Goal: Task Accomplishment & Management: Complete application form

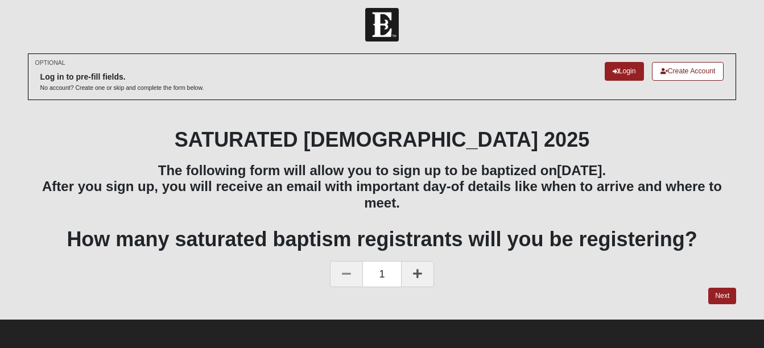
scroll to position [7, 0]
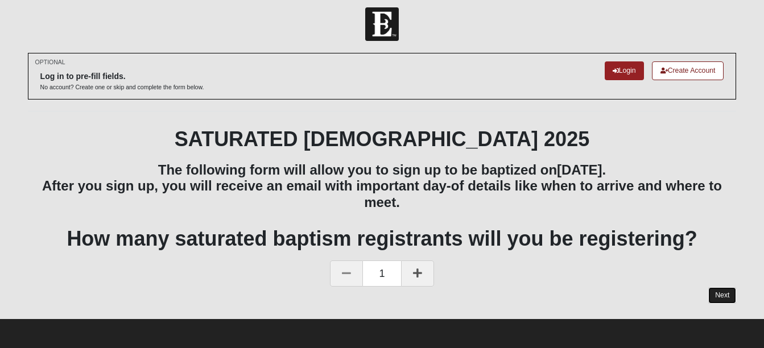
click at [719, 292] on link "Next" at bounding box center [722, 295] width 28 height 16
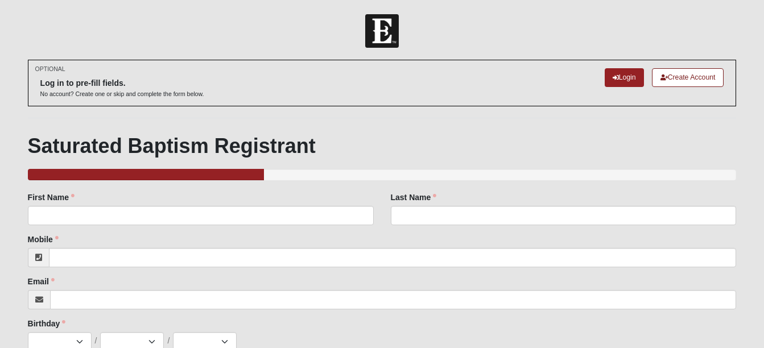
scroll to position [7, 0]
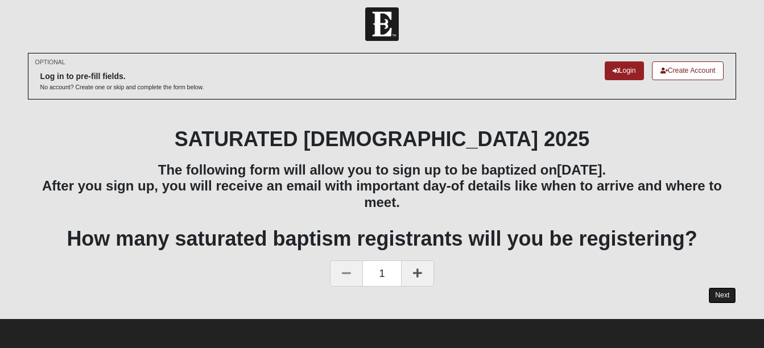
click at [723, 299] on link "Next" at bounding box center [722, 295] width 28 height 16
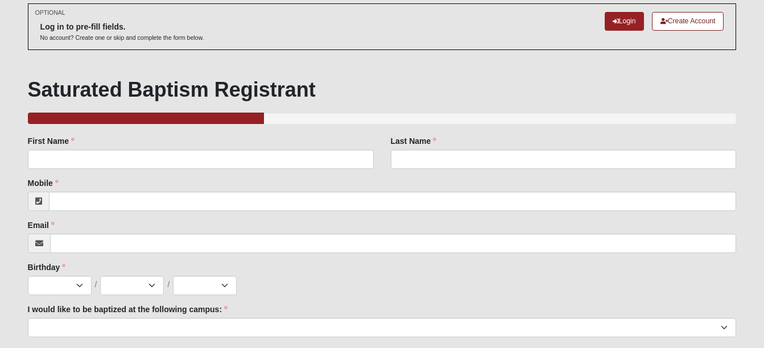
scroll to position [56, 0]
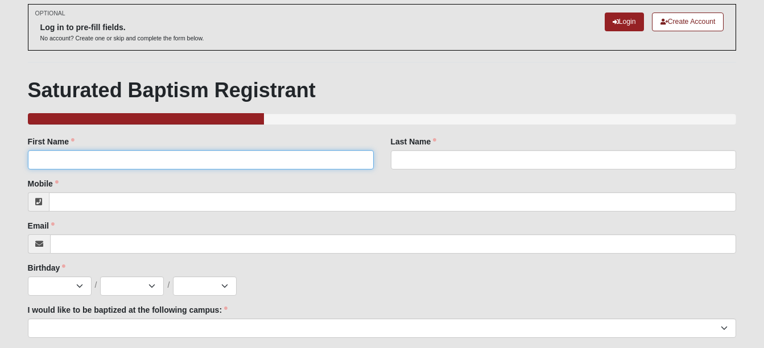
click at [306, 168] on input "First Name" at bounding box center [201, 159] width 346 height 19
type input "Tessa"
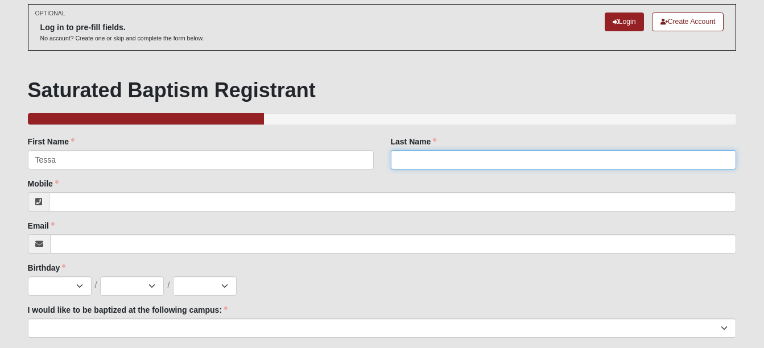
click at [433, 154] on input "Last Name" at bounding box center [564, 159] width 346 height 19
type input "Tilbury"
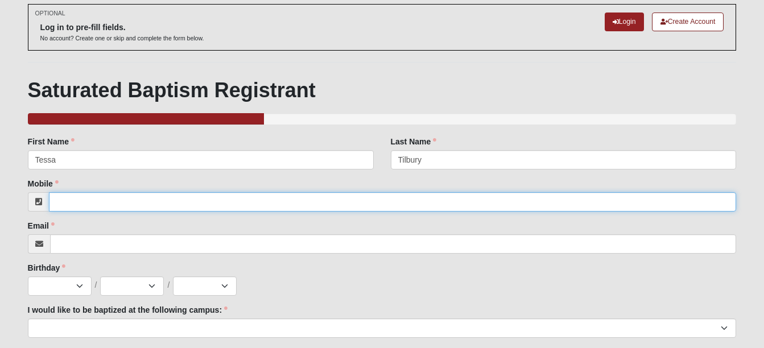
click at [194, 196] on input "Mobile" at bounding box center [392, 201] width 687 height 19
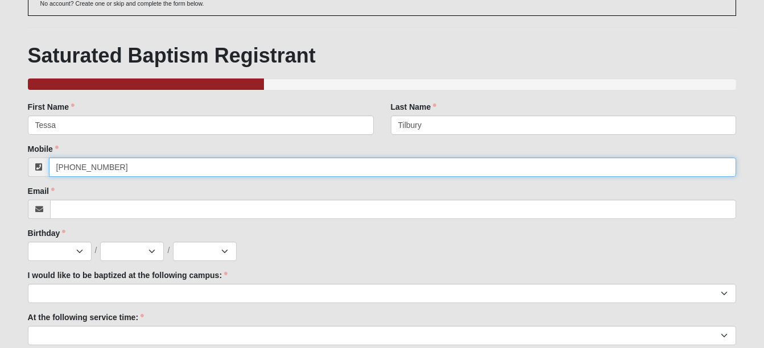
scroll to position [91, 0]
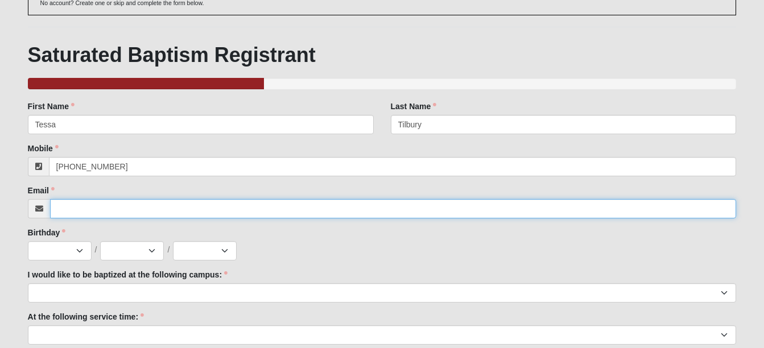
type input "(904) 599-7575"
click at [184, 206] on input "Email" at bounding box center [393, 208] width 686 height 19
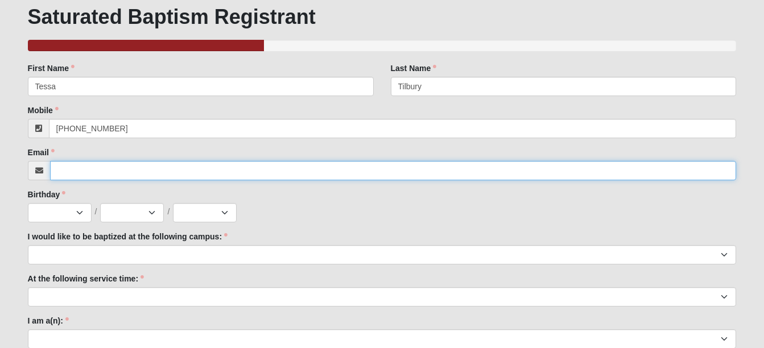
scroll to position [130, 0]
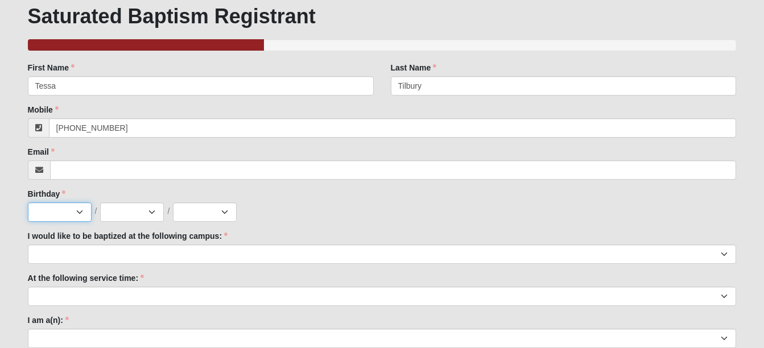
click at [84, 211] on select "Jan Feb Mar Apr May Jun Jul Aug Sep Oct Nov Dec" at bounding box center [60, 211] width 64 height 19
select select "5"
click at [28, 202] on select "Jan Feb Mar Apr May Jun Jul Aug Sep Oct Nov Dec" at bounding box center [60, 211] width 64 height 19
click at [197, 214] on select "2025 2024 2023 2022 2021 2020 2019 2018 2017 2016 2015 2014 2013 2012 2011 2010…" at bounding box center [205, 211] width 64 height 19
select select "2012"
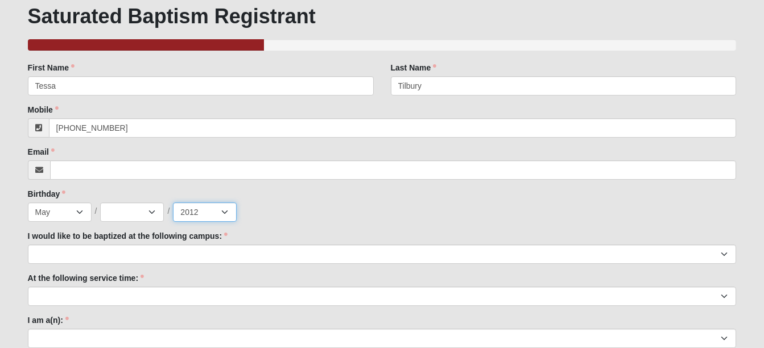
click at [173, 202] on select "2025 2024 2023 2022 2021 2020 2019 2018 2017 2016 2015 2014 2013 2012 2011 2010…" at bounding box center [205, 211] width 64 height 19
click at [152, 206] on select "1 2 3 4 5 6 7 8 9 10 11 12 13 14 15 16 17 18 19 20 21 22 23 24 25 26 27 28 29 3…" at bounding box center [132, 211] width 64 height 19
select select "21"
click at [100, 202] on select "1 2 3 4 5 6 7 8 9 10 11 12 13 14 15 16 17 18 19 20 21 22 23 24 25 26 27 28 29 3…" at bounding box center [132, 211] width 64 height 19
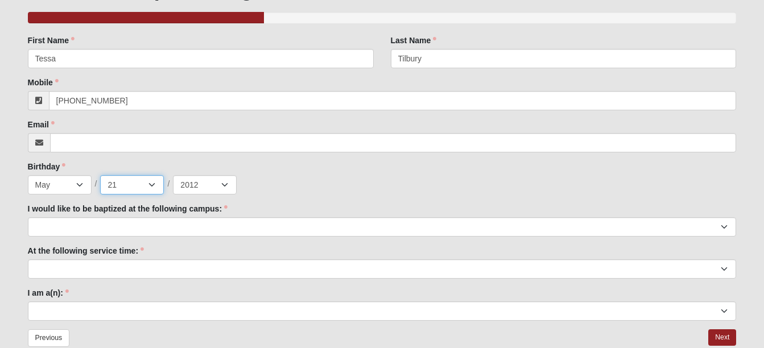
scroll to position [157, 0]
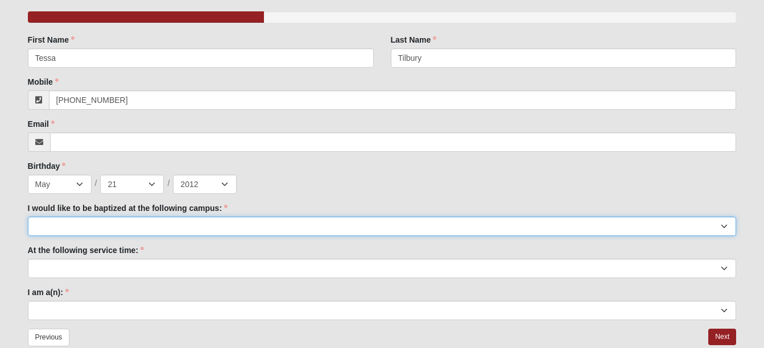
click at [108, 229] on select "Arlington Baymeadows Fleming Island Jesup Mandarin North Jax Orange Park Palatk…" at bounding box center [382, 226] width 708 height 19
select select "13"
click at [28, 217] on select "Arlington Baymeadows Fleming Island Jesup Mandarin North Jax Orange Park Palatk…" at bounding box center [382, 226] width 708 height 19
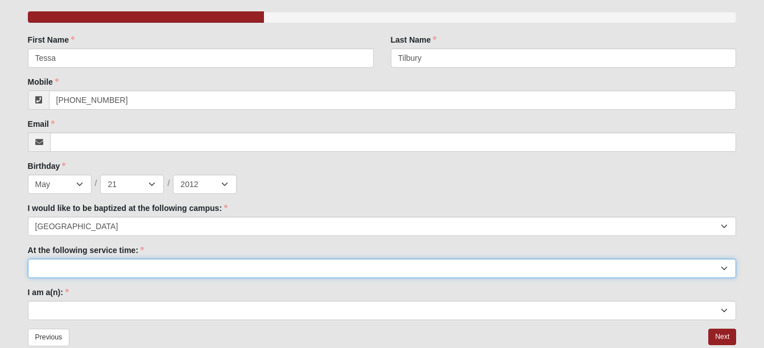
click at [97, 264] on select "9:00am 11:22am 4:22pm (San Pablo and Fleming Island Only)" at bounding box center [382, 268] width 708 height 19
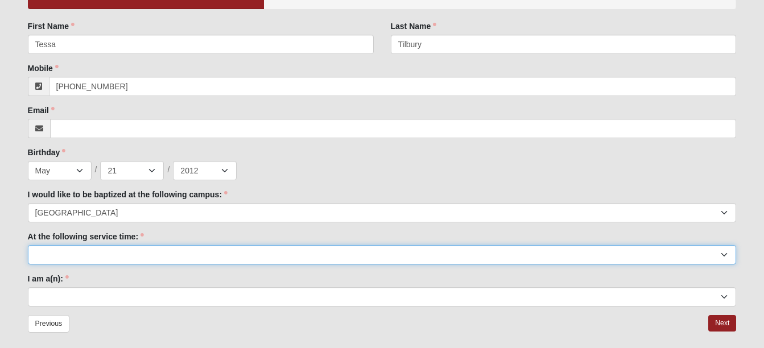
scroll to position [172, 0]
click at [105, 254] on select "9:00am 11:22am 4:22pm (San Pablo and Fleming Island Only)" at bounding box center [382, 253] width 708 height 19
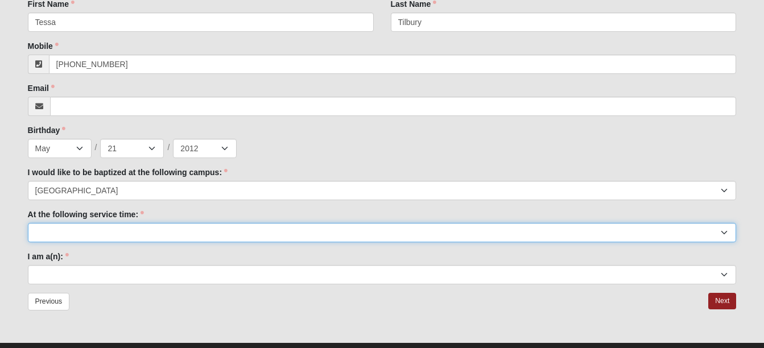
scroll to position [194, 0]
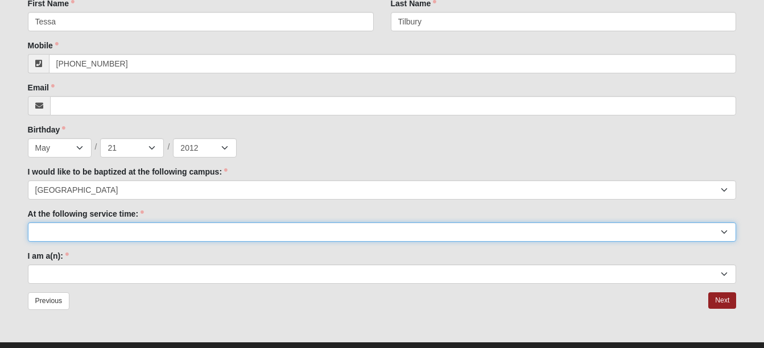
click at [104, 223] on select "9:00am 11:22am 4:22pm (San Pablo and Fleming Island Only)" at bounding box center [382, 231] width 708 height 19
select select "9:00am"
click at [28, 222] on select "9:00am 11:22am 4:22pm (San Pablo and Fleming Island Only)" at bounding box center [382, 231] width 708 height 19
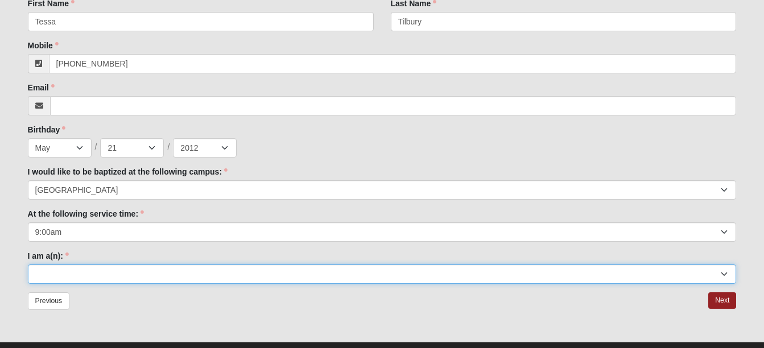
click at [58, 265] on select "Adult (25+) Young Adult (18-25) High School Student (8-12th Grade) Middle Schoo…" at bounding box center [382, 273] width 708 height 19
select select "Middle School Student (6-8th Grade)"
click at [28, 264] on select "Adult (25+) Young Adult (18-25) High School Student (8-12th Grade) Middle Schoo…" at bounding box center [382, 273] width 708 height 19
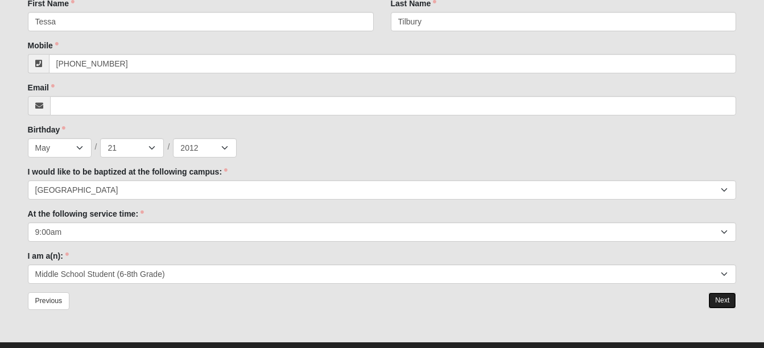
click at [717, 304] on link "Next" at bounding box center [722, 300] width 28 height 16
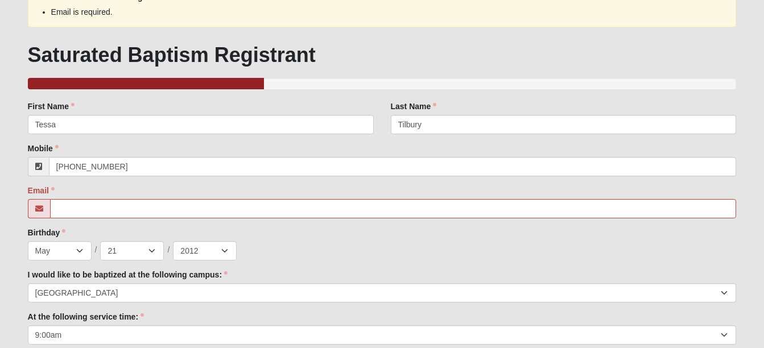
scroll to position [160, 0]
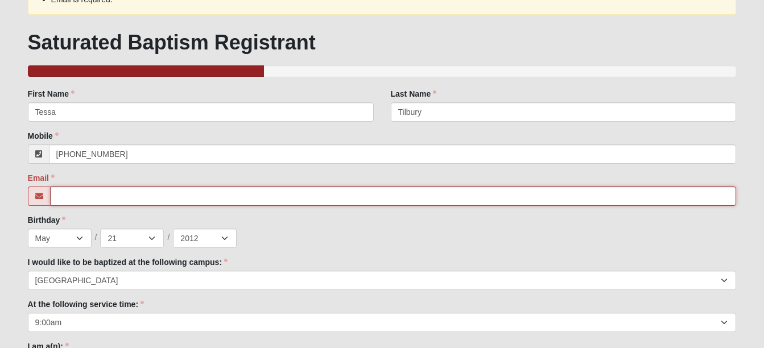
click at [372, 197] on input "Email" at bounding box center [393, 195] width 686 height 19
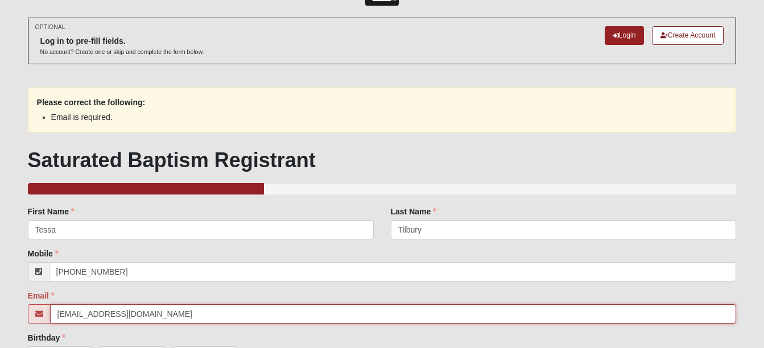
scroll to position [273, 0]
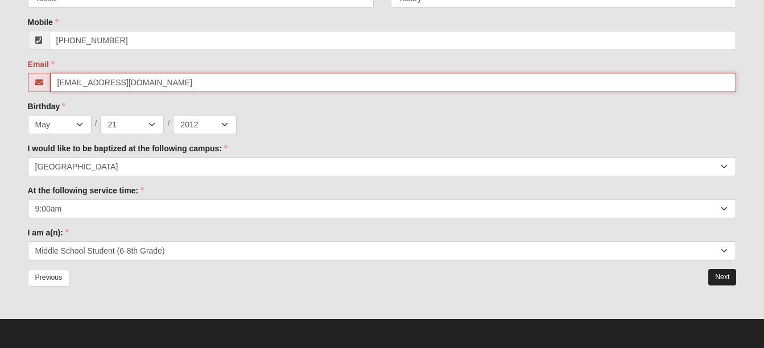
type input "tilburyfamily25@yahoo.com"
click at [721, 277] on link "Next" at bounding box center [722, 277] width 28 height 16
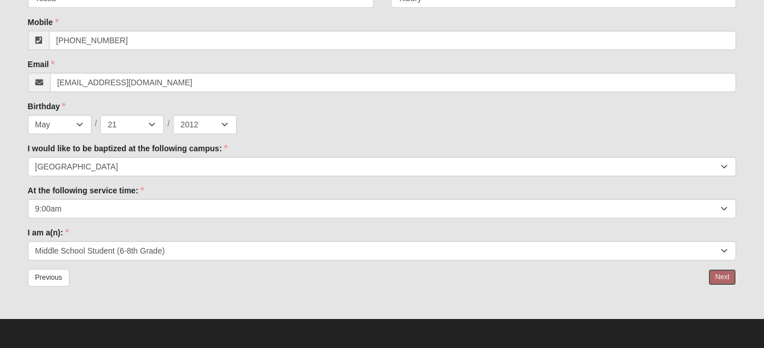
scroll to position [217, 0]
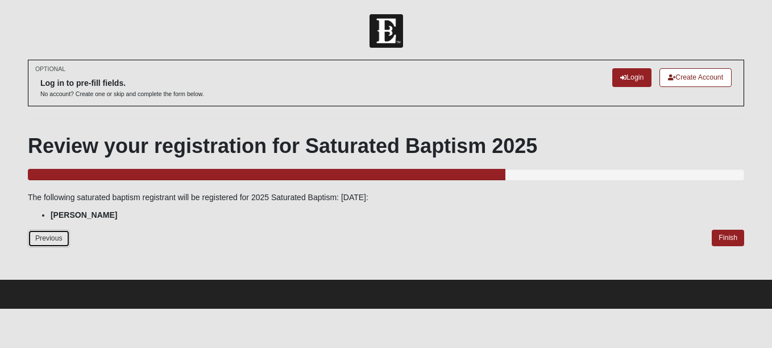
click at [39, 244] on link "Previous" at bounding box center [49, 239] width 42 height 18
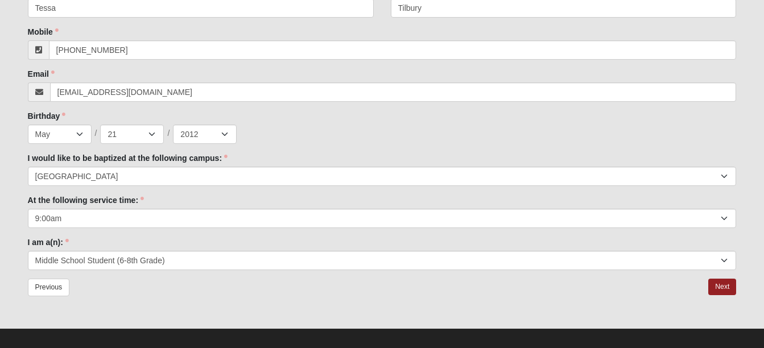
scroll to position [214, 0]
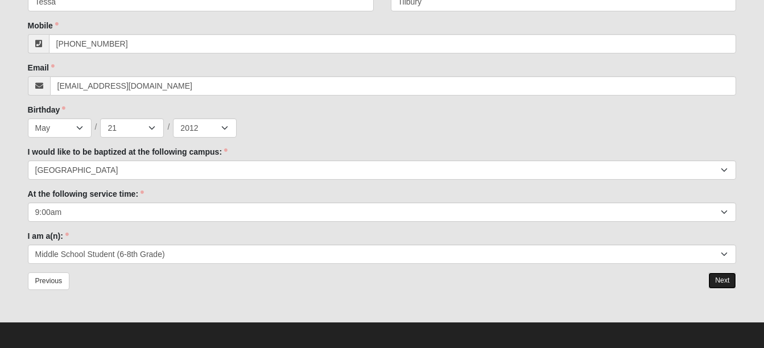
click at [720, 277] on link "Next" at bounding box center [722, 280] width 28 height 16
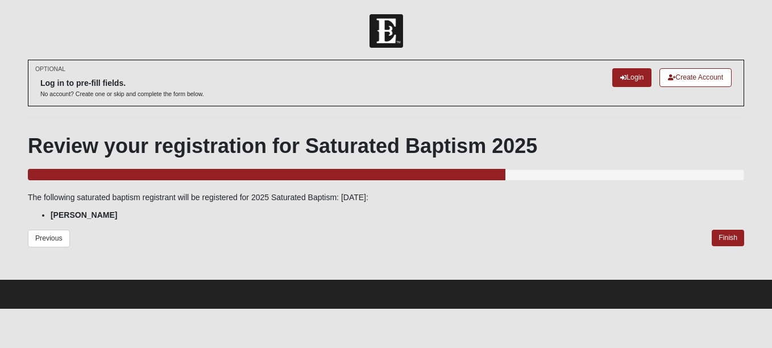
click at [720, 277] on div at bounding box center [386, 270] width 716 height 17
click at [724, 238] on link "Finish" at bounding box center [728, 238] width 32 height 16
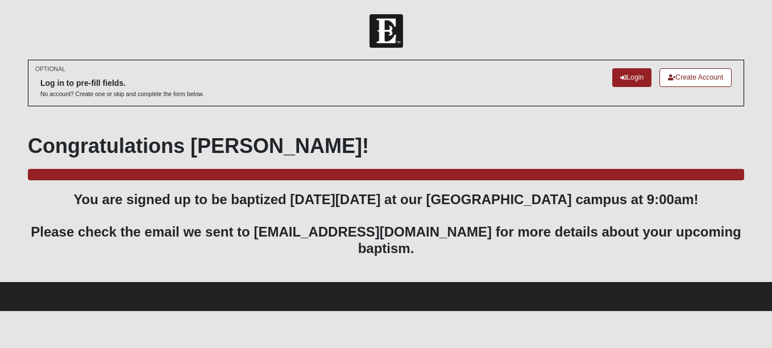
click at [724, 238] on h3 "You are signed up to be baptized on Sunday, September 14th at our Orange Park c…" at bounding box center [386, 224] width 716 height 65
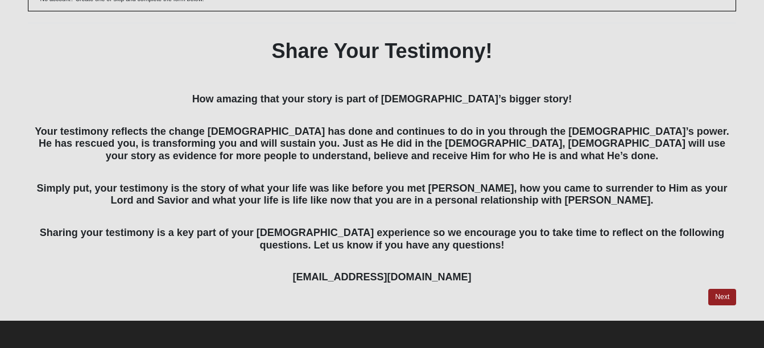
scroll to position [97, 0]
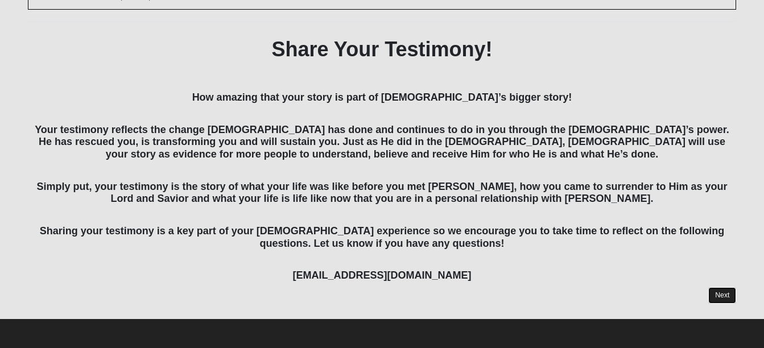
click at [728, 300] on link "Next" at bounding box center [722, 295] width 28 height 16
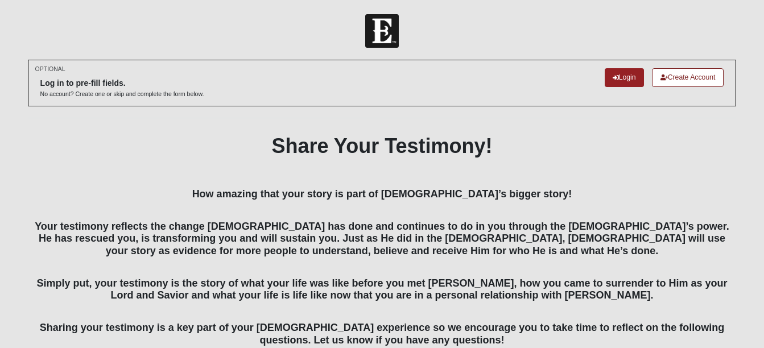
scroll to position [97, 0]
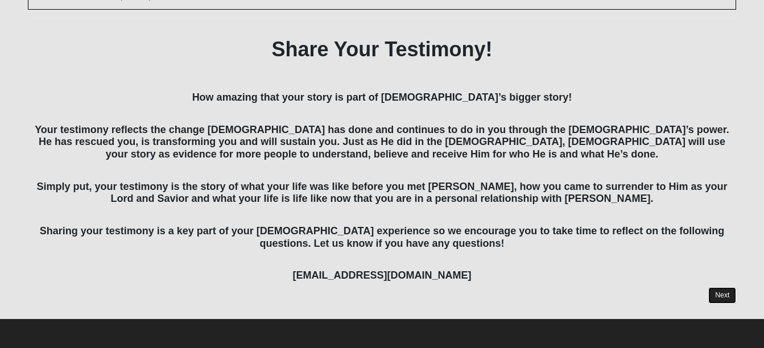
click at [728, 294] on link "Next" at bounding box center [722, 295] width 28 height 16
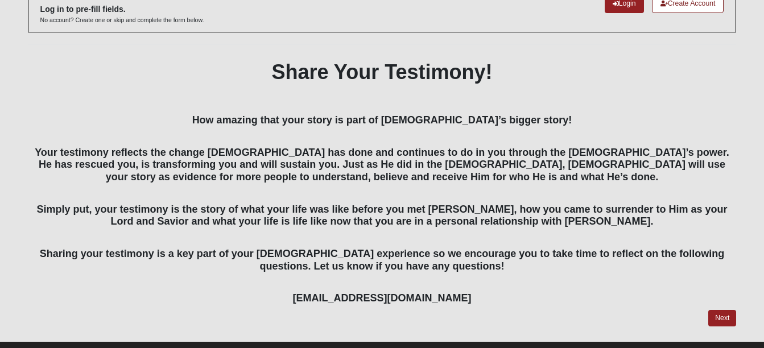
scroll to position [97, 0]
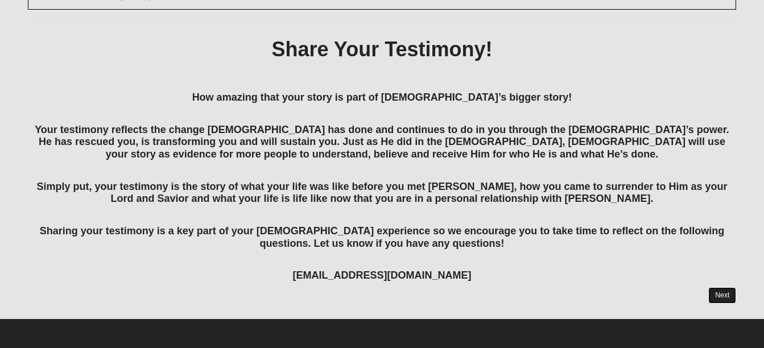
click at [722, 288] on link "Next" at bounding box center [722, 295] width 28 height 16
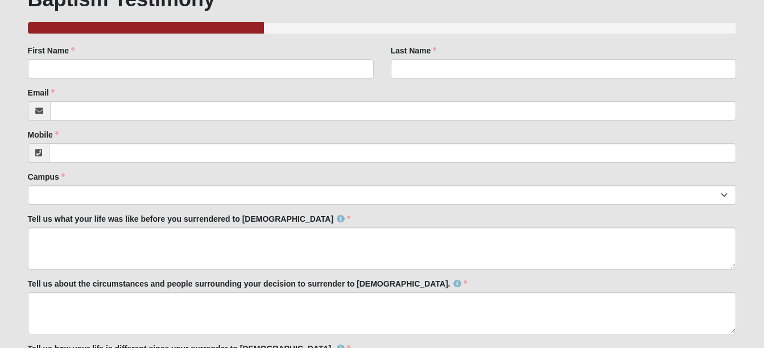
scroll to position [131, 0]
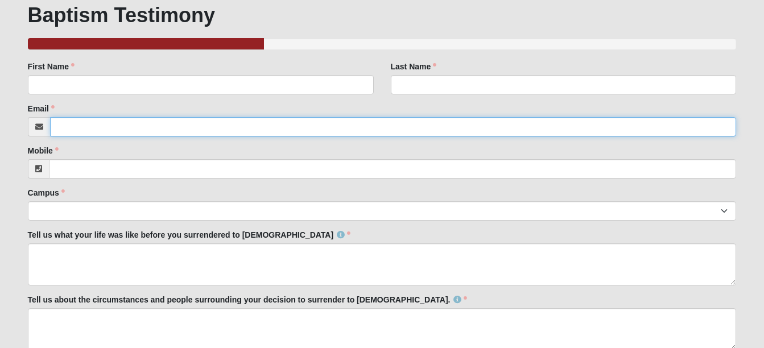
click at [209, 117] on input "Email" at bounding box center [393, 126] width 686 height 19
type input "tilburyfamily25@yahoo.com"
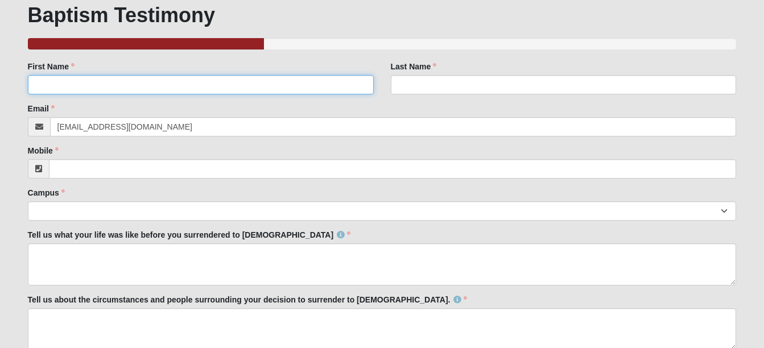
type input "Troy"
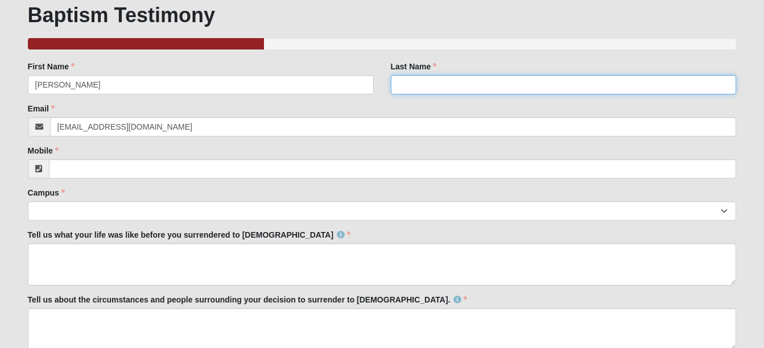
type input "Tilbury"
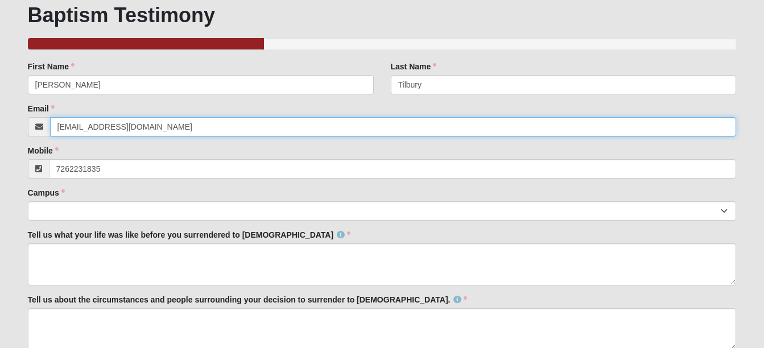
type input "(726) 223-1835"
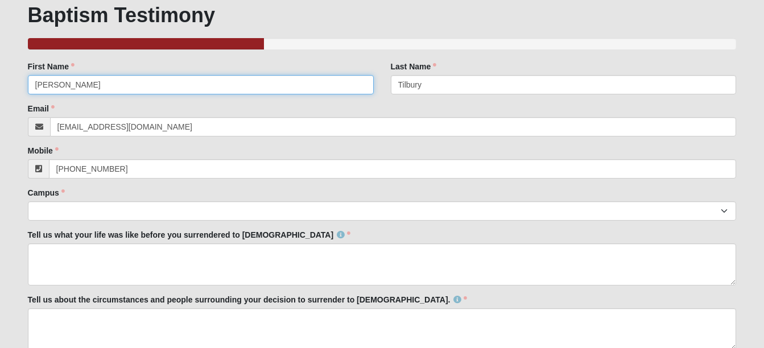
click at [157, 83] on input "Troy" at bounding box center [201, 84] width 346 height 19
type input "T"
type input "Tessa"
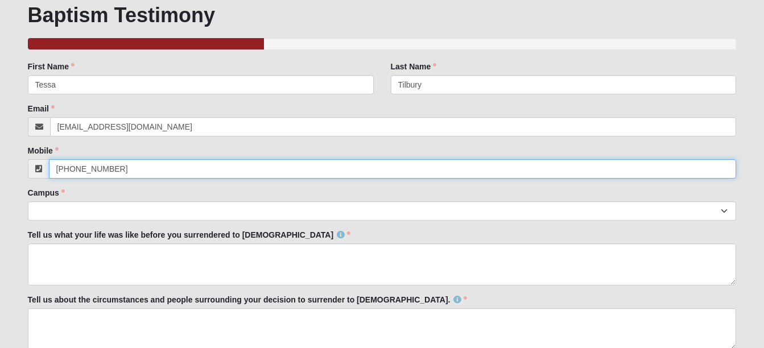
click at [120, 171] on input "(726) 223-1835" at bounding box center [392, 168] width 687 height 19
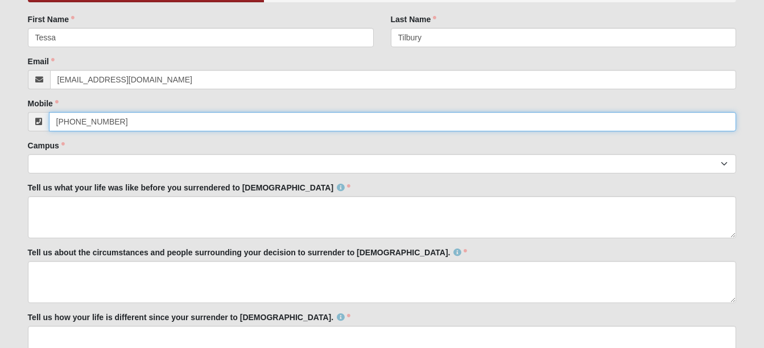
scroll to position [179, 0]
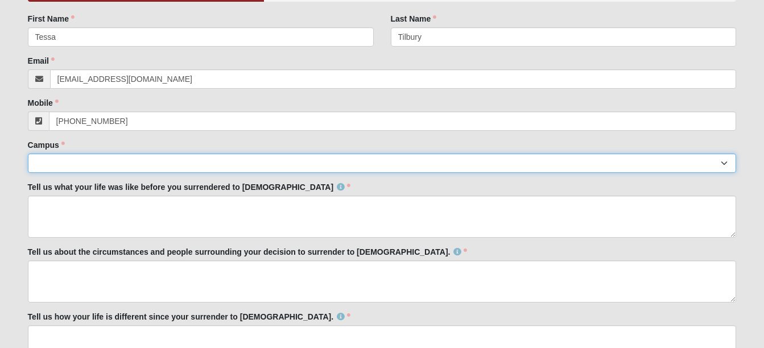
click at [120, 171] on select "Arlington Baymeadows Eleven22 Online Fleming Island Jesup Mandarin North Jax Or…" at bounding box center [382, 163] width 708 height 19
select select "13"
click at [28, 154] on select "Arlington Baymeadows Eleven22 Online Fleming Island Jesup Mandarin North Jax Or…" at bounding box center [382, 163] width 708 height 19
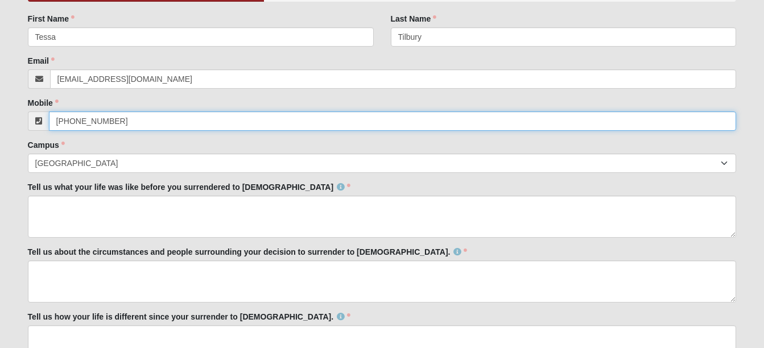
click at [143, 126] on input "(726) 223-1835" at bounding box center [392, 120] width 687 height 19
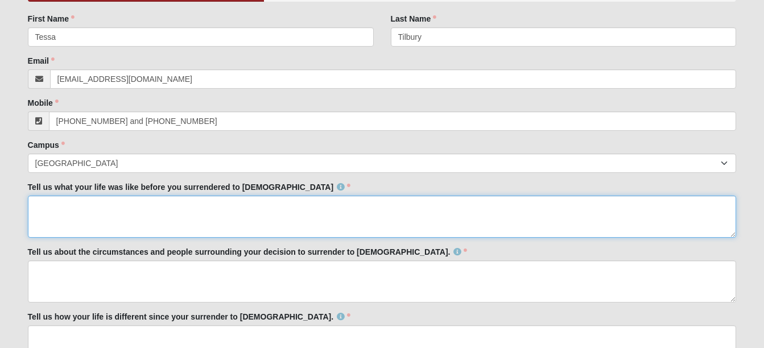
type input "72622318359045997574"
click at [160, 208] on textarea "Tell us what your life was like before you surrendered to [DEMOGRAPHIC_DATA]" at bounding box center [382, 217] width 708 height 42
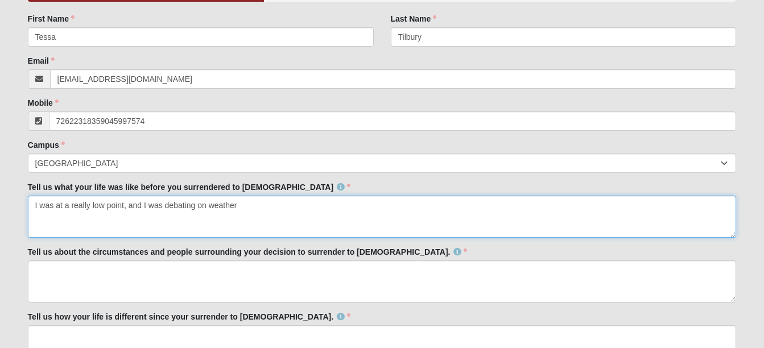
click at [224, 209] on textarea "I was at a really low point, and I was debating on weather" at bounding box center [382, 217] width 708 height 42
click at [200, 206] on textarea "I was at a really low point, and I was debating on whether" at bounding box center [382, 217] width 708 height 42
click at [263, 203] on textarea "I was at a really low point, and I was debating on whether" at bounding box center [382, 217] width 708 height 42
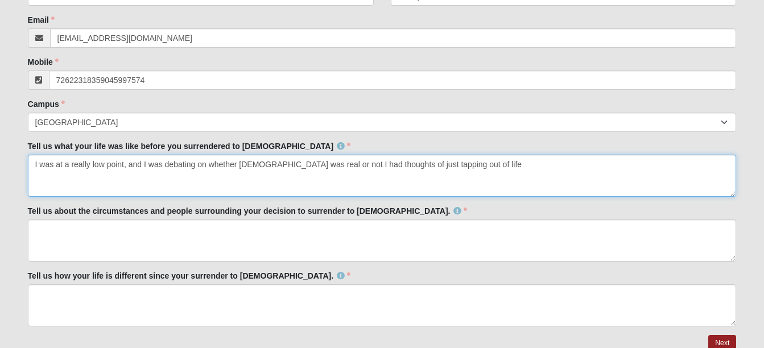
scroll to position [220, 0]
type textarea "I was at a really low point, and I was debating on whether God was real or not …"
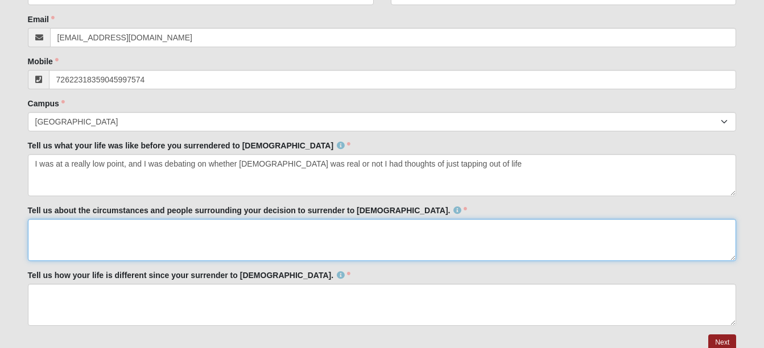
click at [153, 231] on textarea "Tell us about the circumstances and people surrounding your decision to surrend…" at bounding box center [382, 240] width 708 height 42
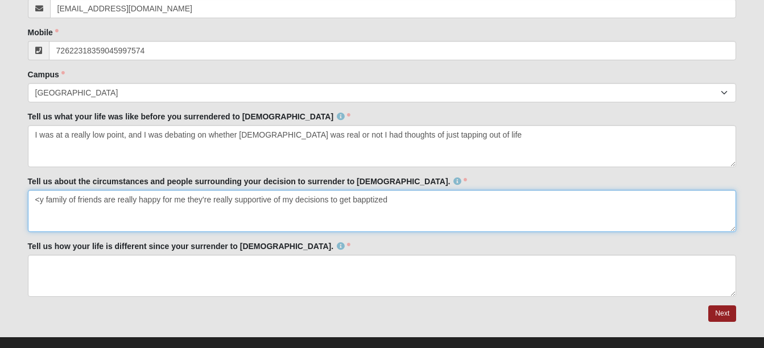
scroll to position [251, 0]
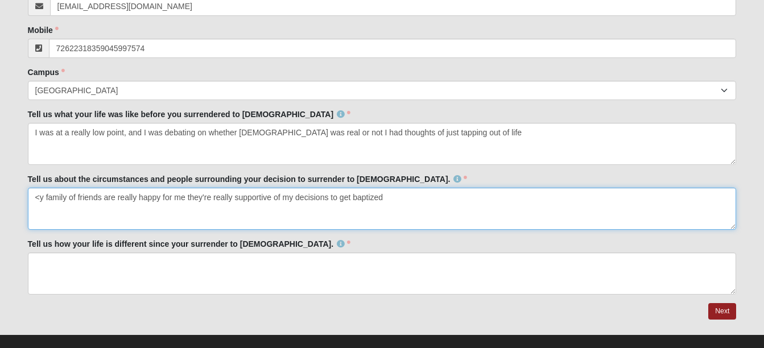
type textarea "<y family of friends are really happy for me they're really supportive of my de…"
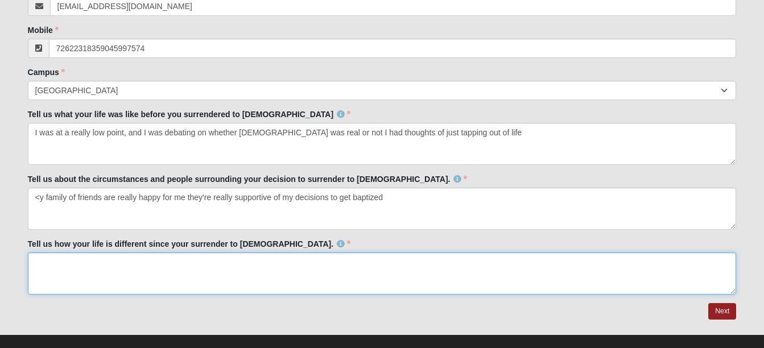
click at [308, 266] on textarea "Tell us how your life is different since your surrender to [DEMOGRAPHIC_DATA]." at bounding box center [382, 273] width 708 height 42
click at [207, 262] on textarea "I have been so much happier he has helped me" at bounding box center [382, 273] width 708 height 42
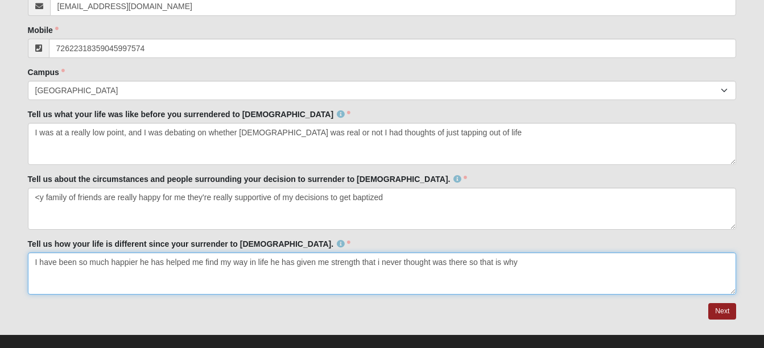
click at [476, 268] on textarea "I have been so much happier he has helped me find my way in life he has given m…" at bounding box center [382, 273] width 708 height 42
click at [521, 263] on textarea "I have been so much happier he has helped me find my way in life he has given m…" at bounding box center [382, 273] width 708 height 42
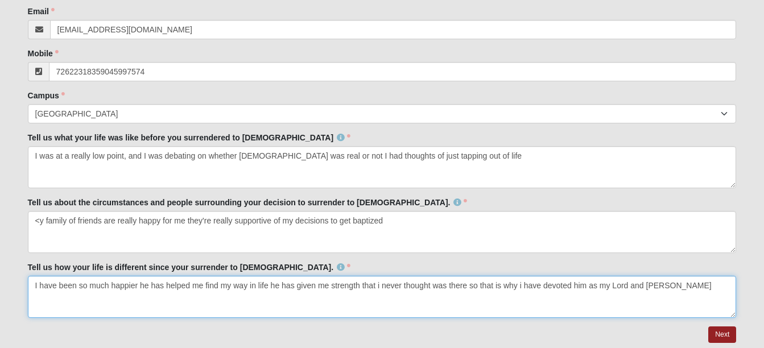
scroll to position [227, 0]
type textarea "I have been so much happier he has helped me find my way in life he has given m…"
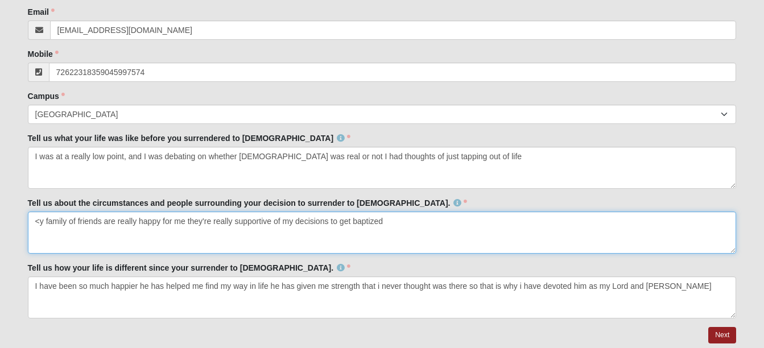
click at [37, 221] on textarea "<y family of friends are really happy for me they're really supportive of my de…" at bounding box center [382, 232] width 708 height 42
click at [76, 217] on textarea "my family of friends are really happy for me they're really supportive of my de…" at bounding box center [382, 232] width 708 height 42
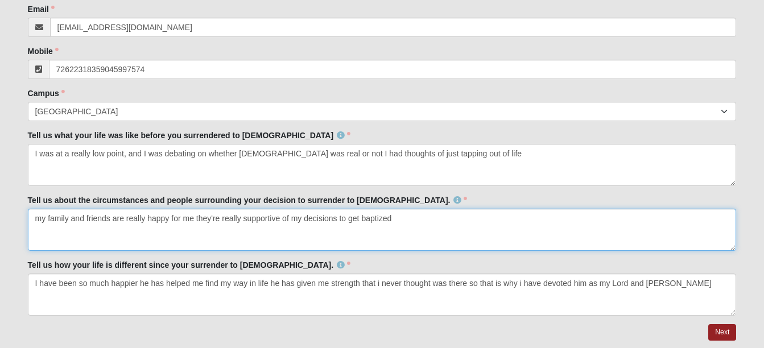
scroll to position [267, 0]
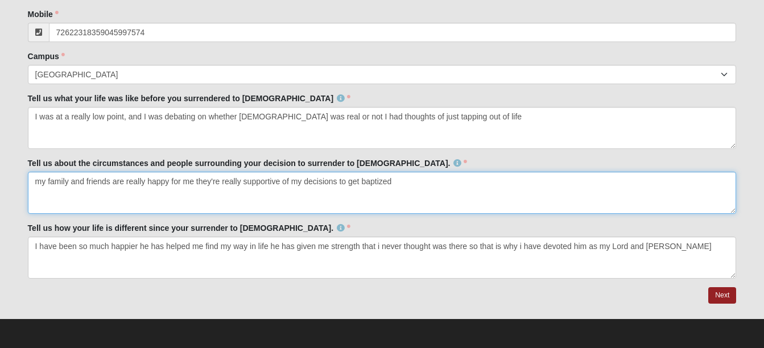
click at [293, 213] on textarea "my family and friends are really happy for me they're really supportive of my d…" at bounding box center [382, 193] width 708 height 42
type textarea "my family and friends are really happy for me they're really supportive of my d…"
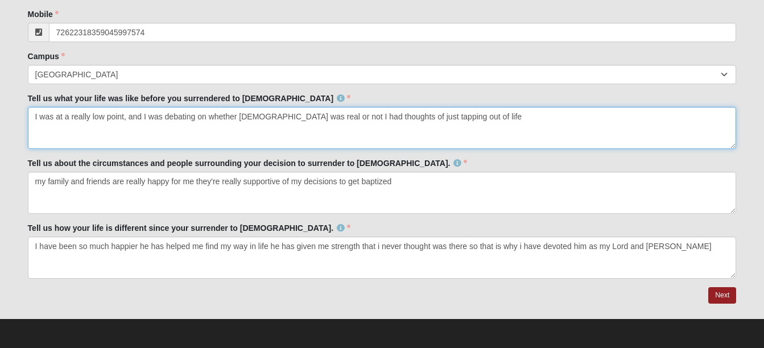
drag, startPoint x: 465, startPoint y: 124, endPoint x: 465, endPoint y: 294, distance: 170.0
click at [465, 294] on div "OPTIONAL Log in to pre-fill fields. No account? Create one or skip and complete…" at bounding box center [382, 48] width 708 height 512
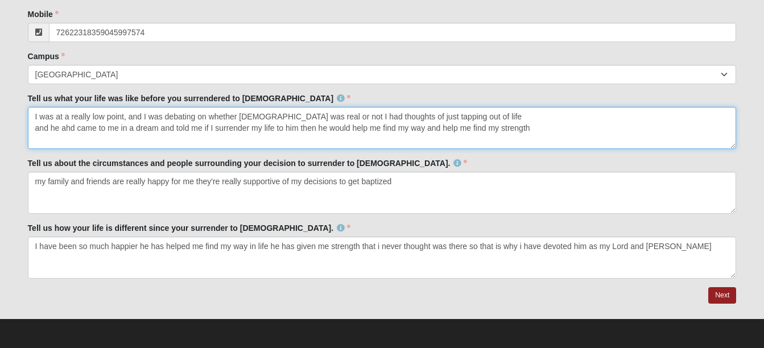
click at [491, 129] on textarea "I was at a really low point, and I was debating on whether God was real or not …" at bounding box center [382, 128] width 708 height 42
click at [310, 115] on textarea "I was at a really low point, and I was debating on whether God was real or not …" at bounding box center [382, 128] width 708 height 42
click at [74, 130] on textarea "I was at a really low point, and I was debating on whether God was real or not,…" at bounding box center [382, 128] width 708 height 42
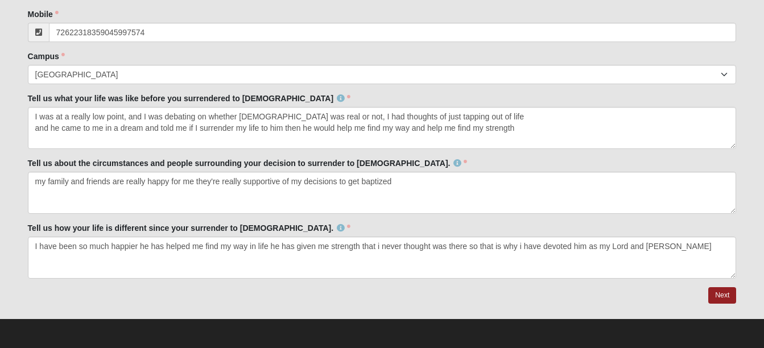
drag, startPoint x: 201, startPoint y: 117, endPoint x: 357, endPoint y: 42, distance: 173.2
click at [357, 42] on div "Family Member to Register First Name Tessa First Name is required. Last Name Ti…" at bounding box center [382, 101] width 708 height 354
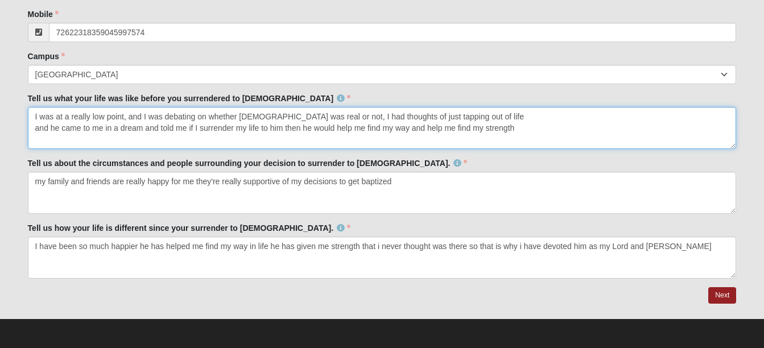
click at [561, 118] on textarea "I was at a really low point, and I was debating on whether God was real or not,…" at bounding box center [382, 128] width 708 height 42
click at [552, 135] on textarea "I was at a really low point, and I was debating on whether God was real or not,…" at bounding box center [382, 128] width 708 height 42
drag, startPoint x: 222, startPoint y: 130, endPoint x: 455, endPoint y: 138, distance: 233.2
click at [455, 138] on textarea "I was at a really low point, and I was debating on whether God was real or not,…" at bounding box center [382, 128] width 708 height 42
click at [189, 128] on textarea "I was at a really low point, and I was debating on whether God was real or not,…" at bounding box center [382, 128] width 708 height 42
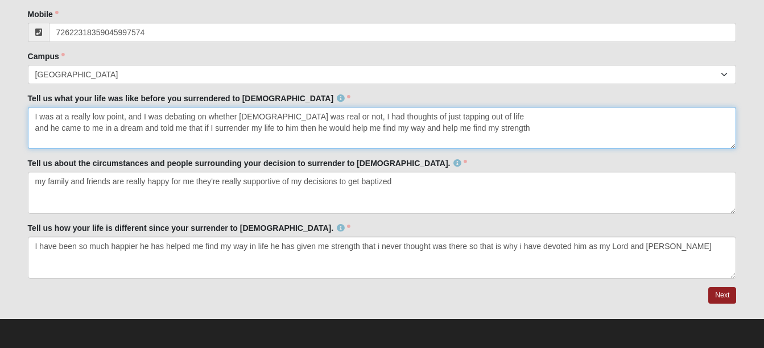
click at [248, 128] on textarea "I was at a really low point, and I was debating on whether God was real or not,…" at bounding box center [382, 128] width 708 height 42
click at [308, 130] on textarea "I was at a really low point, and I was debating on whether God was real or not,…" at bounding box center [382, 128] width 708 height 42
click at [553, 131] on textarea "I was at a really low point, and I was debating on whether God was real or not,…" at bounding box center [382, 128] width 708 height 42
type textarea "I was at a really low point, and I was debating on whether God was real or not,…"
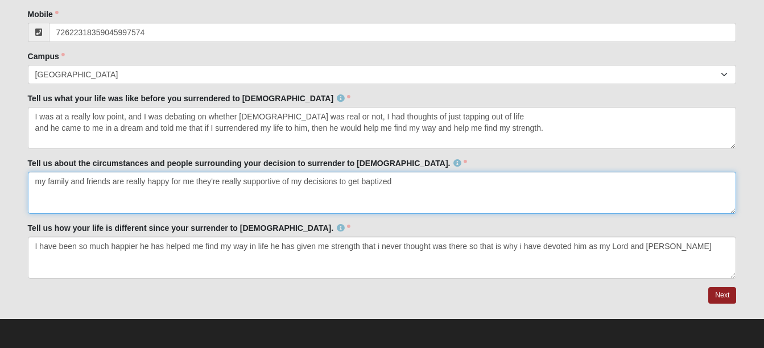
click at [396, 179] on textarea "my family and friends are really happy for me they're really supportive of my d…" at bounding box center [382, 193] width 708 height 42
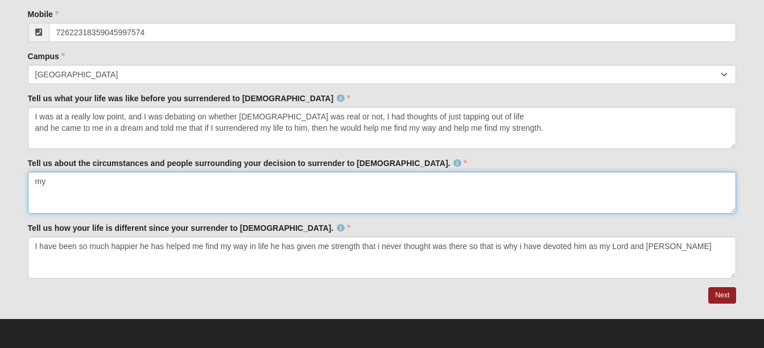
type textarea "m"
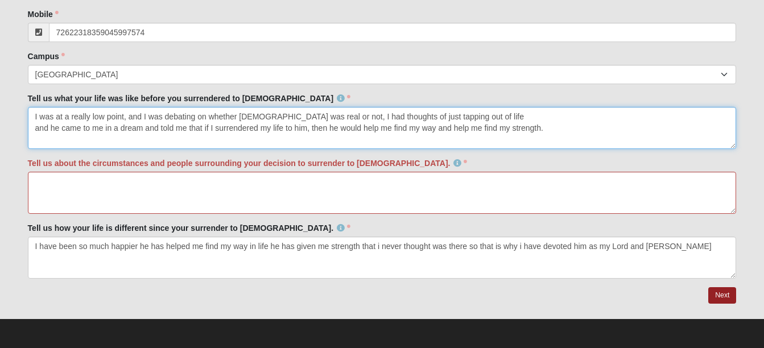
click at [449, 116] on textarea "I was at a really low point, and I was debating on whether God was real or not,…" at bounding box center [382, 128] width 708 height 42
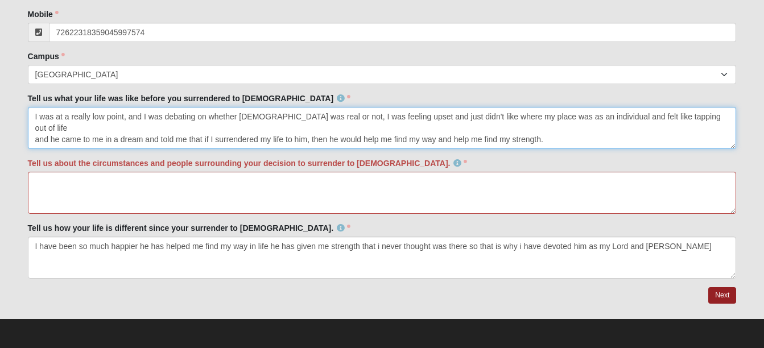
type textarea "I was at a really low point, and I was debating on whether God was real or not,…"
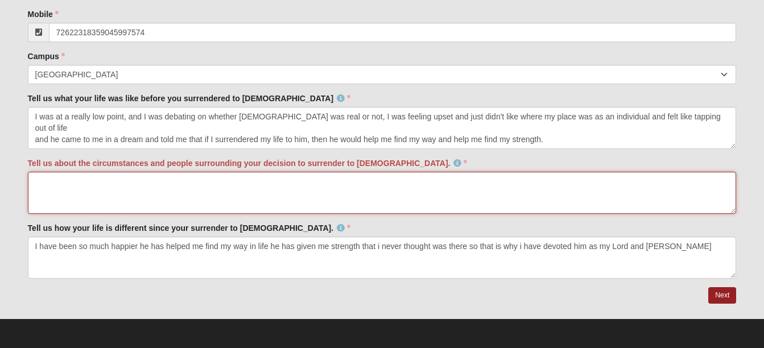
click at [123, 181] on textarea "Tell us about the circumstances and people surrounding your decision to surrend…" at bounding box center [382, 193] width 708 height 42
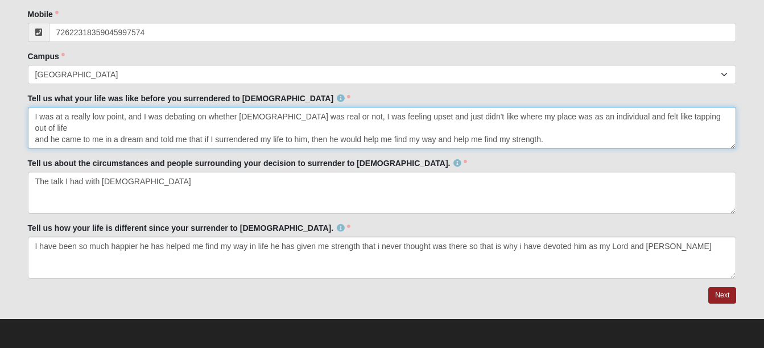
drag, startPoint x: 49, startPoint y: 128, endPoint x: 548, endPoint y: 123, distance: 498.6
click at [548, 123] on textarea "I was at a really low point, and I was debating on whether God was real or not,…" at bounding box center [382, 128] width 708 height 42
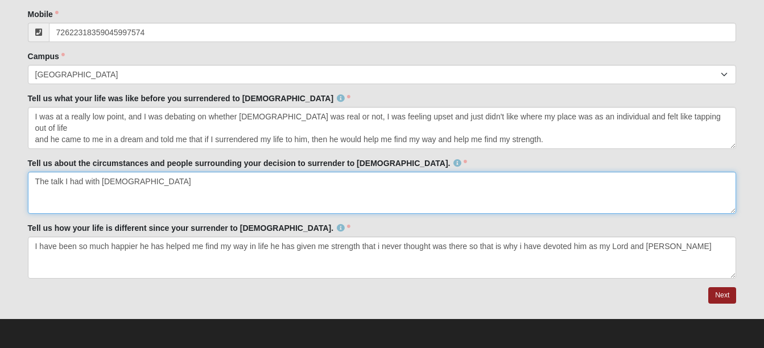
click at [149, 194] on textarea "The talk I had with God" at bounding box center [382, 193] width 708 height 42
paste textarea "he came to me in a dream and told me that if I surrendered my life to him, then…"
click at [39, 194] on textarea "The talk I had with God he came to me in a dream and told me that if I surrende…" at bounding box center [382, 193] width 708 height 42
type textarea "The talk I had with God He came to me in a dream and told me that if I surrende…"
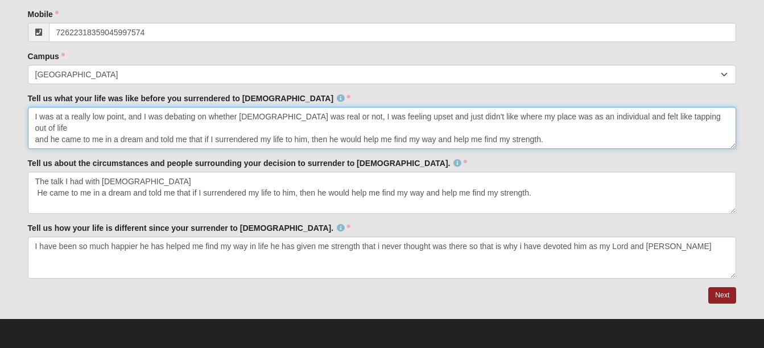
click at [550, 124] on textarea "I was at a really low point, and I was debating on whether God was real or not,…" at bounding box center [382, 128] width 708 height 42
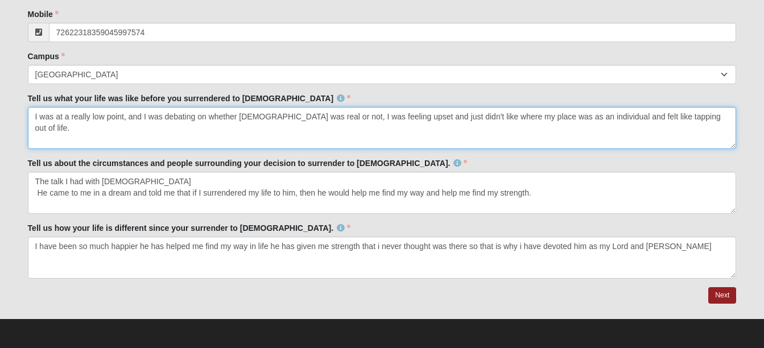
type textarea "I was at a really low point, and I was debating on whether God was real or not,…"
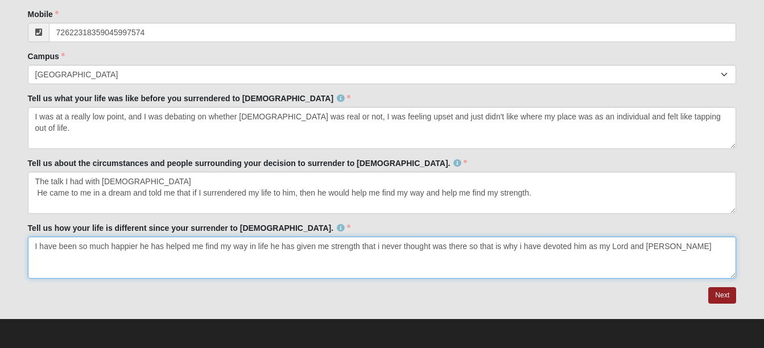
click at [522, 246] on textarea "I have been so much happier he has helped me find my way in life he has given m…" at bounding box center [382, 258] width 708 height 42
type textarea "I have been so much happier he has helped me find my way in life he has given m…"
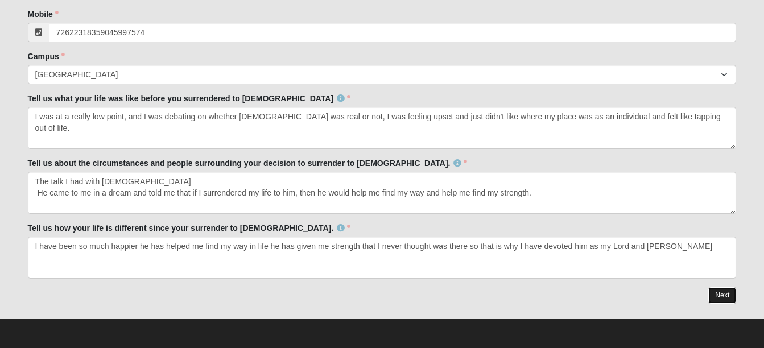
click at [724, 292] on link "Next" at bounding box center [722, 295] width 28 height 16
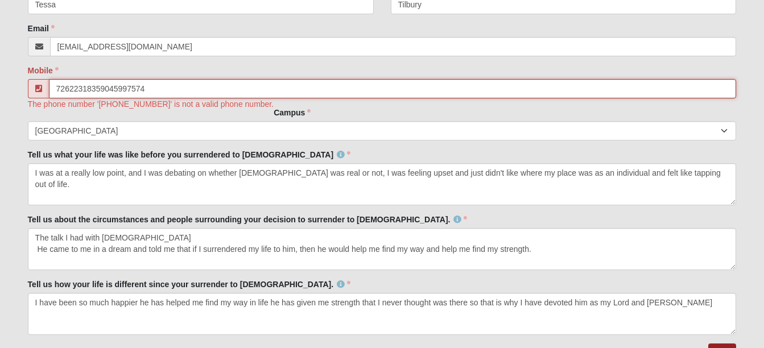
click at [160, 93] on input "72622318359045997574" at bounding box center [392, 88] width 687 height 19
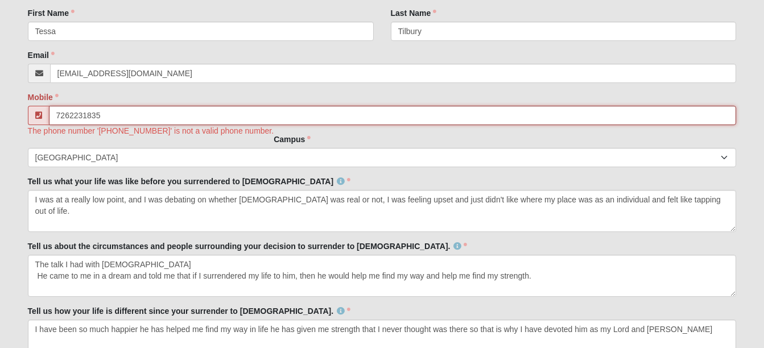
scroll to position [324, 0]
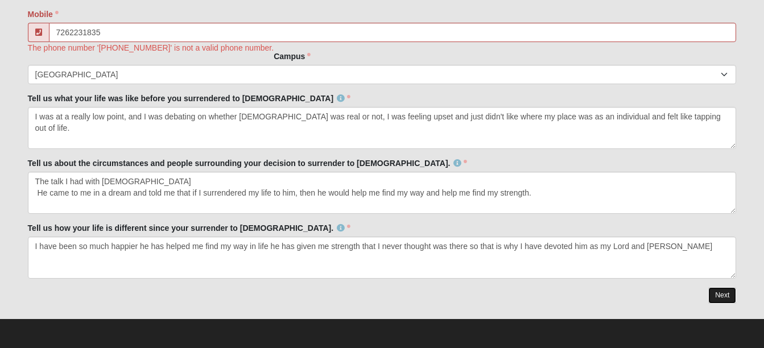
type input "(726) 223-1835"
click at [730, 296] on link "Next" at bounding box center [722, 295] width 28 height 16
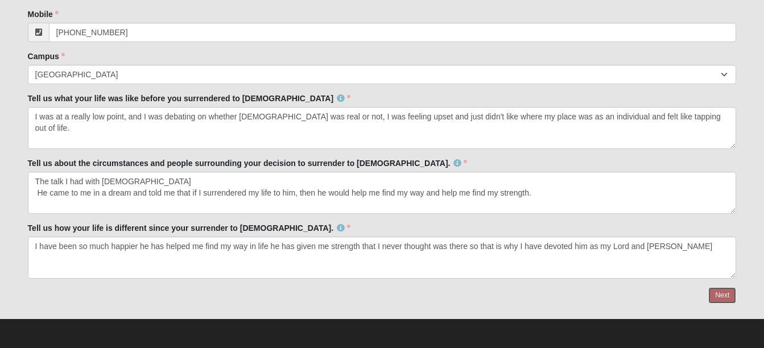
scroll to position [267, 0]
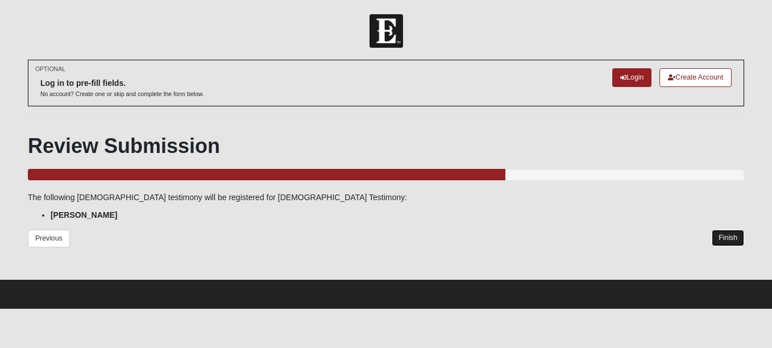
click at [723, 231] on link "Finish" at bounding box center [728, 238] width 32 height 16
